Goal: Check status: Check status

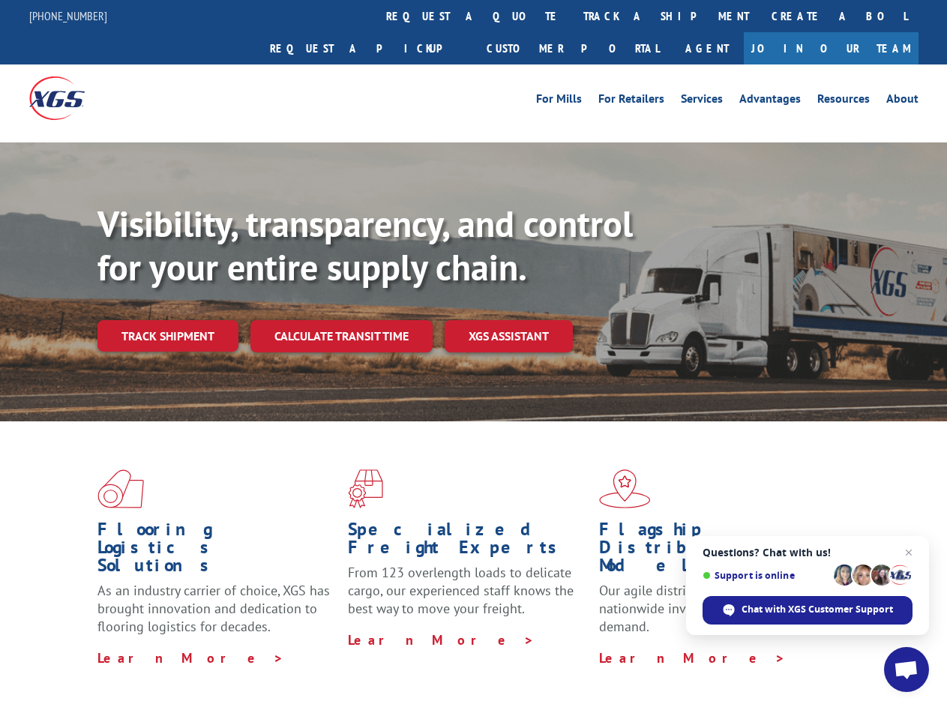
click at [473, 353] on div "Visibility, transparency, and control for your entire supply chain. Track shipm…" at bounding box center [522, 306] width 850 height 209
click at [572, 16] on link "track a shipment" at bounding box center [666, 16] width 188 height 32
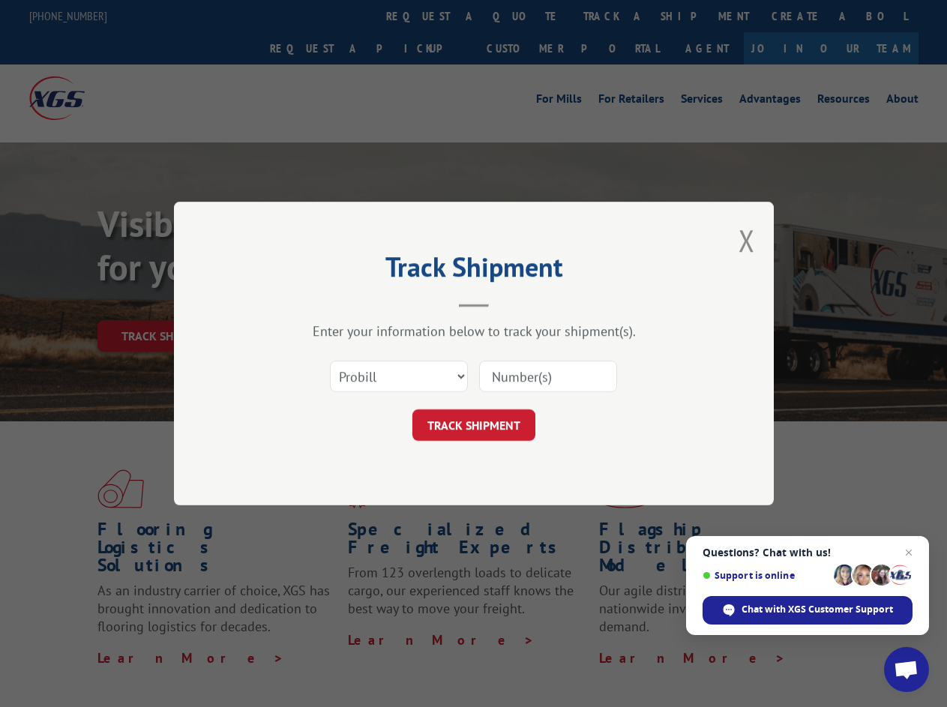
click at [523, 16] on div "Track Shipment Enter your information below to track your shipment(s). Select c…" at bounding box center [473, 353] width 947 height 707
click at [617, 16] on div "Track Shipment Enter your information below to track your shipment(s). Select c…" at bounding box center [473, 353] width 947 height 707
click at [167, 303] on div "Track Shipment Enter your information below to track your shipment(s). Select c…" at bounding box center [473, 353] width 947 height 707
click at [340, 303] on header "Track Shipment" at bounding box center [474, 281] width 450 height 51
click at [509, 303] on header "Track Shipment" at bounding box center [474, 281] width 450 height 51
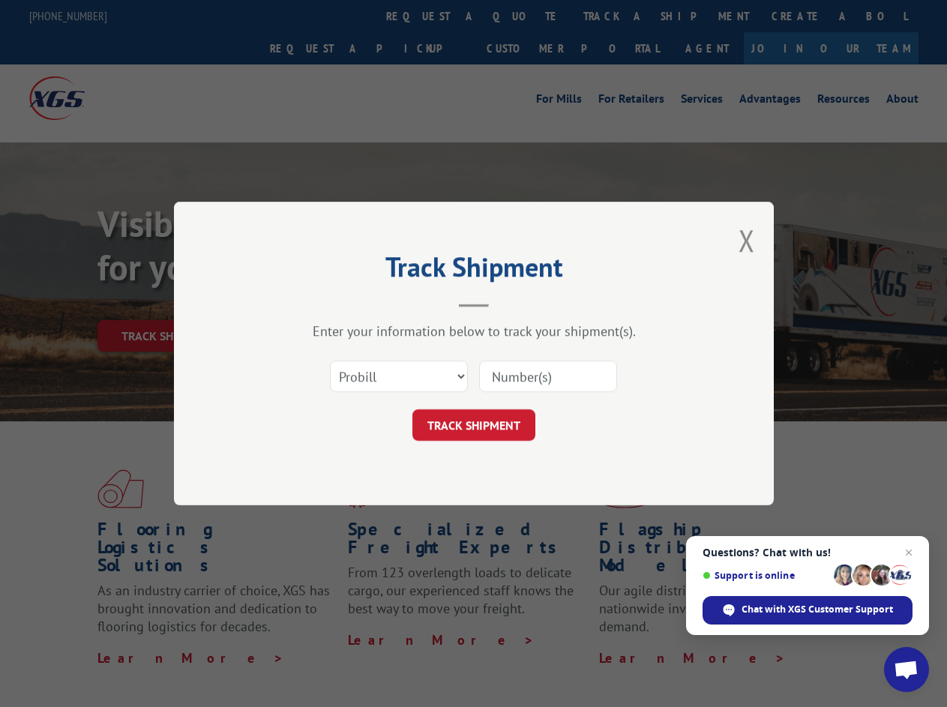
click at [907, 670] on span "Open chat" at bounding box center [906, 671] width 25 height 21
